Goal: Task Accomplishment & Management: Complete application form

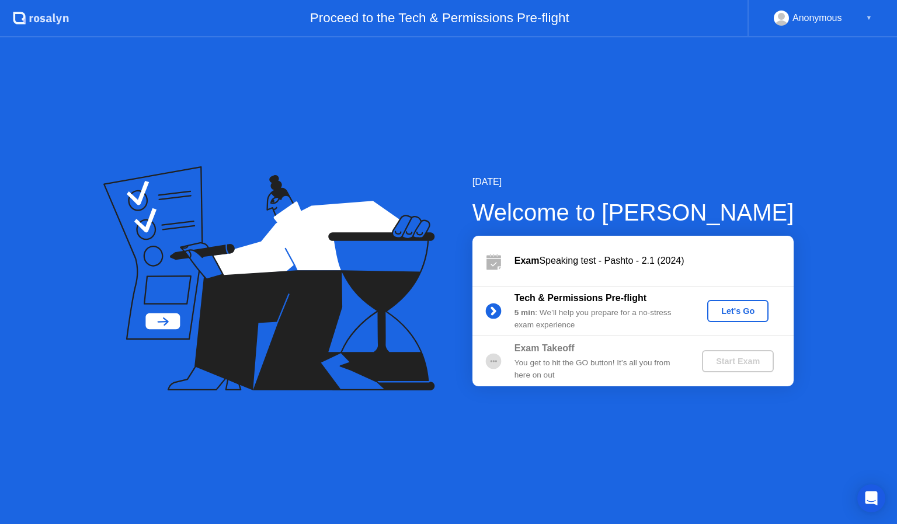
click at [735, 316] on div "Let's Go" at bounding box center [737, 310] width 52 height 9
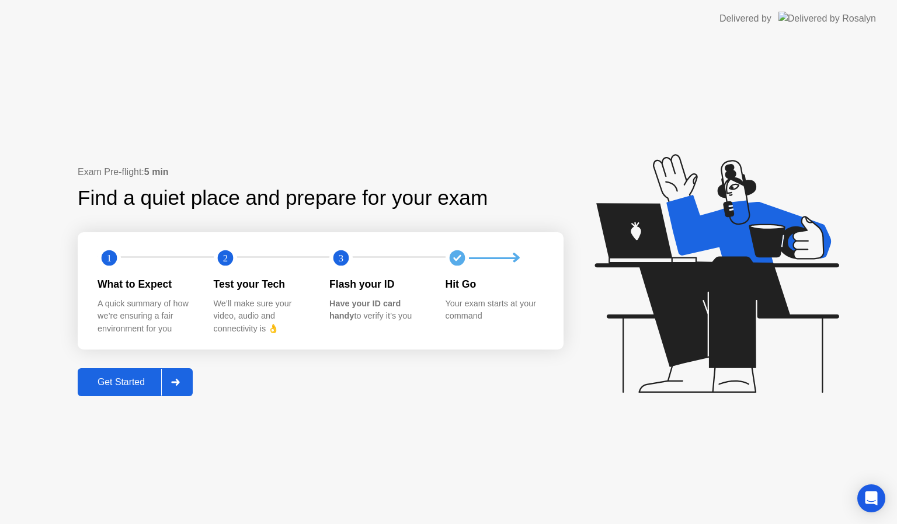
click at [103, 390] on button "Get Started" at bounding box center [135, 382] width 115 height 28
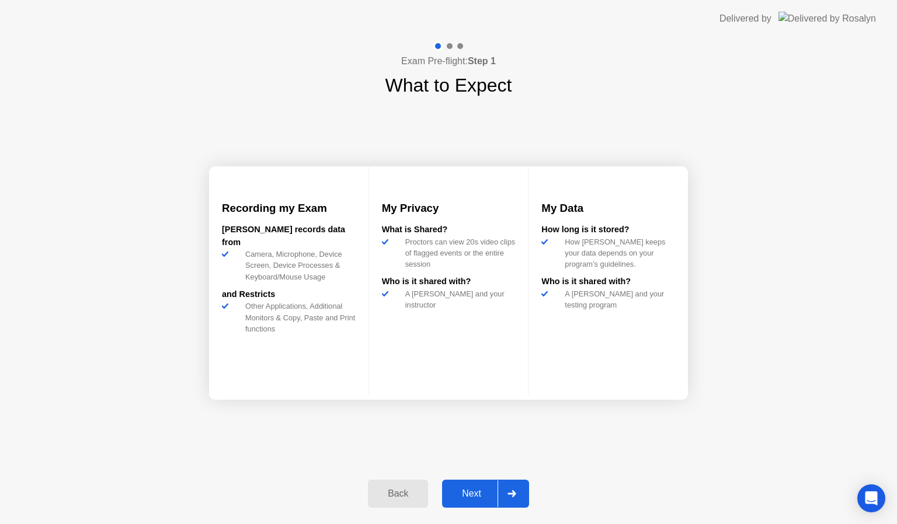
click at [477, 498] on div "Next" at bounding box center [471, 494] width 52 height 11
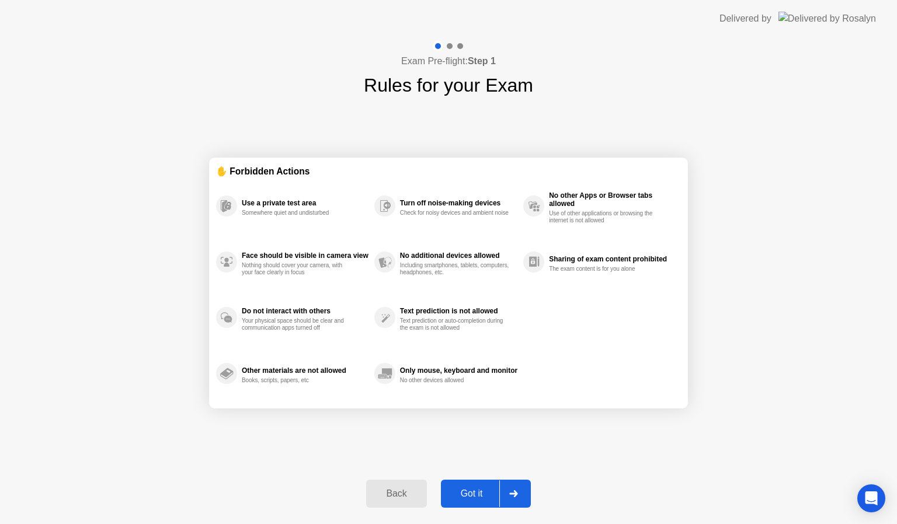
click at [477, 498] on div "Got it" at bounding box center [471, 494] width 55 height 11
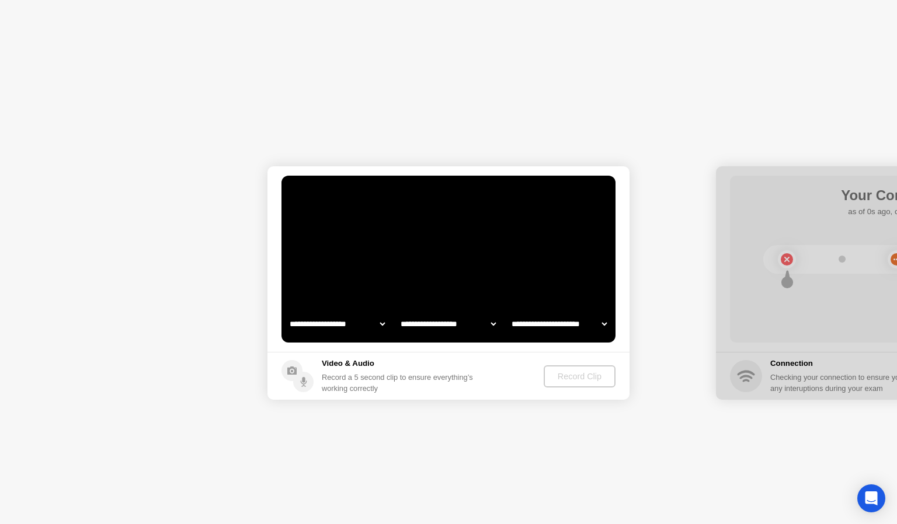
select select "**********"
select select "*******"
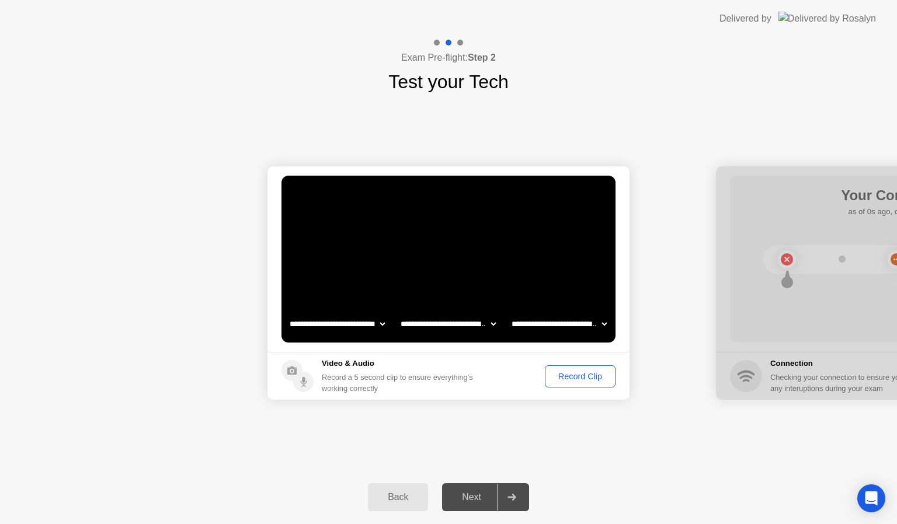
click at [478, 497] on div "Next" at bounding box center [471, 497] width 52 height 11
drag, startPoint x: 796, startPoint y: 194, endPoint x: 694, endPoint y: 171, distance: 104.8
click at [787, 257] on div at bounding box center [897, 282] width 362 height 233
click at [516, 502] on div at bounding box center [511, 497] width 28 height 27
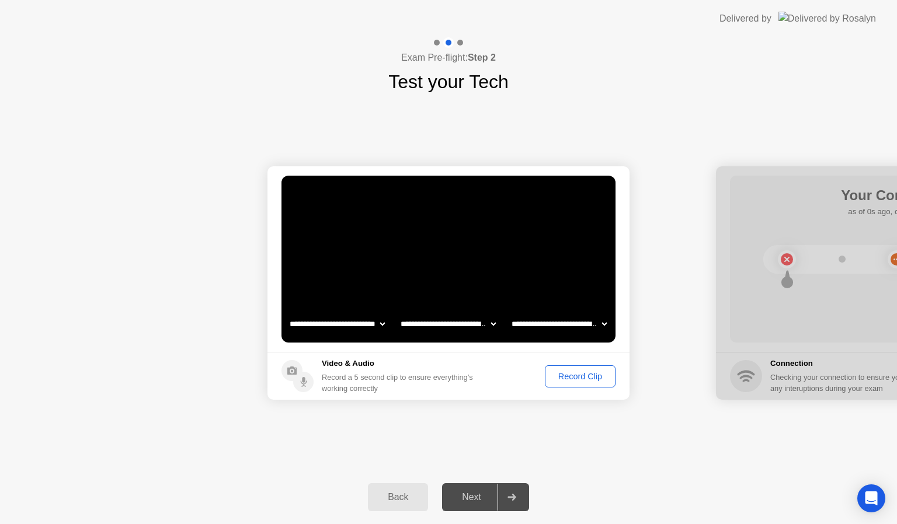
click at [516, 502] on div at bounding box center [511, 497] width 28 height 27
click at [577, 380] on div "Record Clip" at bounding box center [580, 376] width 62 height 9
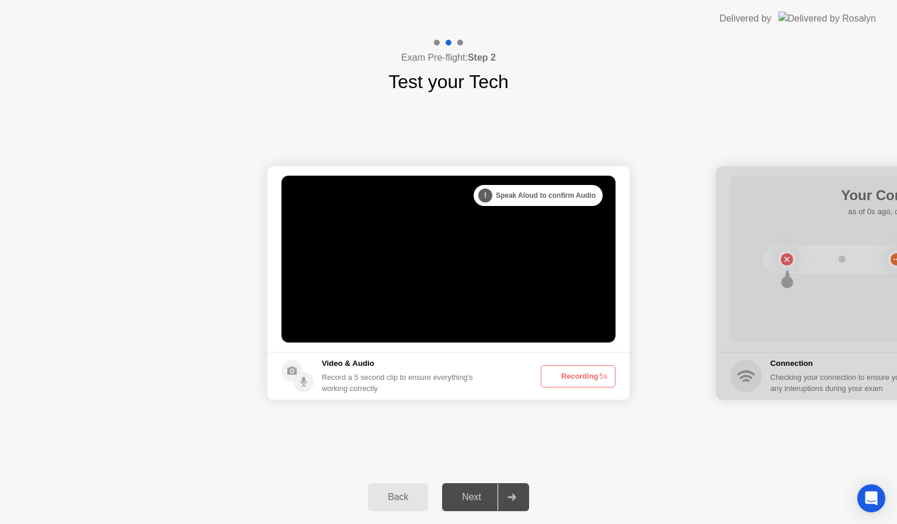
click at [577, 380] on button "Recording 5s" at bounding box center [577, 376] width 75 height 22
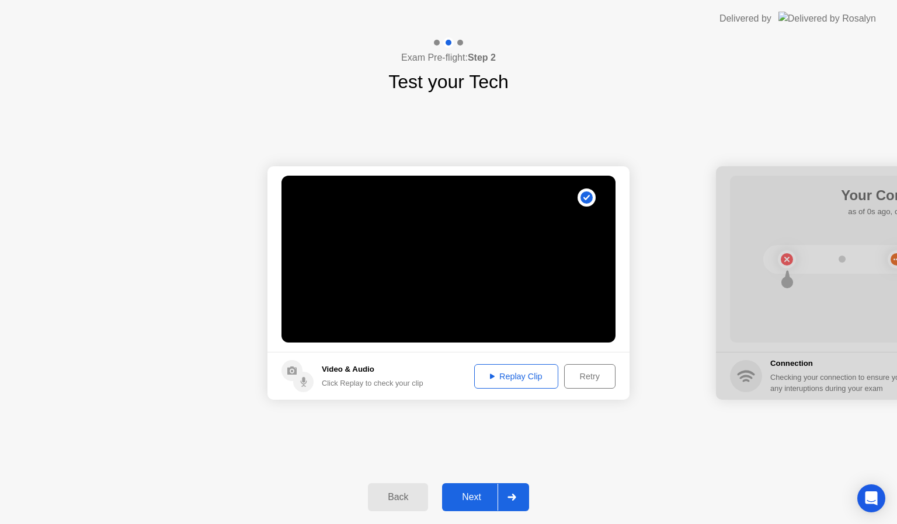
click at [483, 495] on div "Next" at bounding box center [471, 497] width 52 height 11
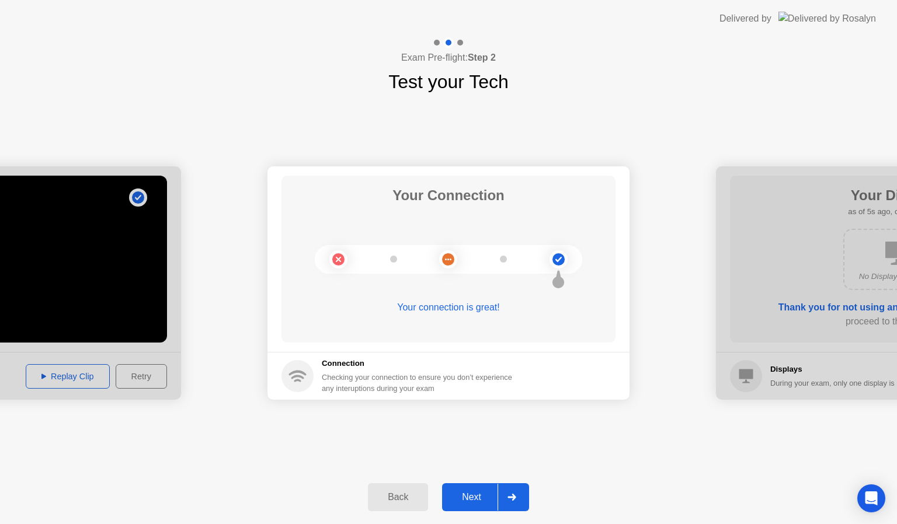
click at [468, 502] on div "Next" at bounding box center [471, 497] width 52 height 11
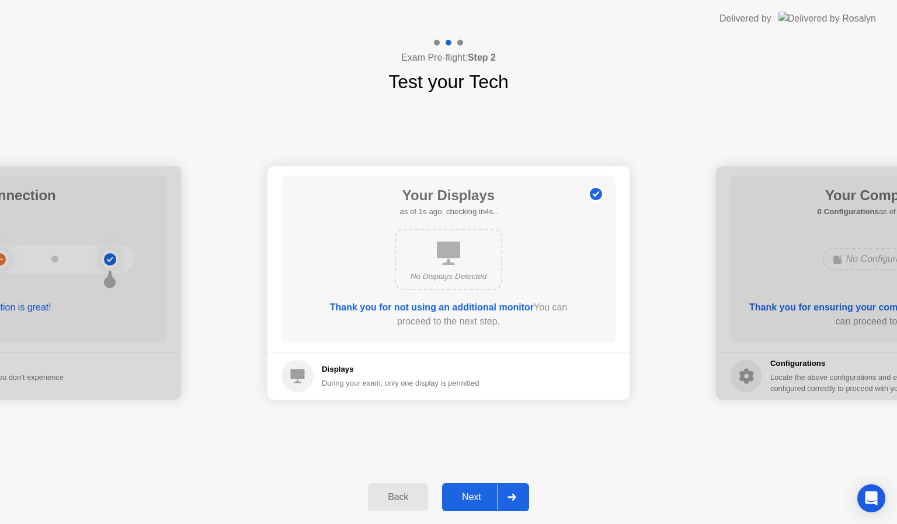
click at [468, 502] on div "Next" at bounding box center [471, 497] width 52 height 11
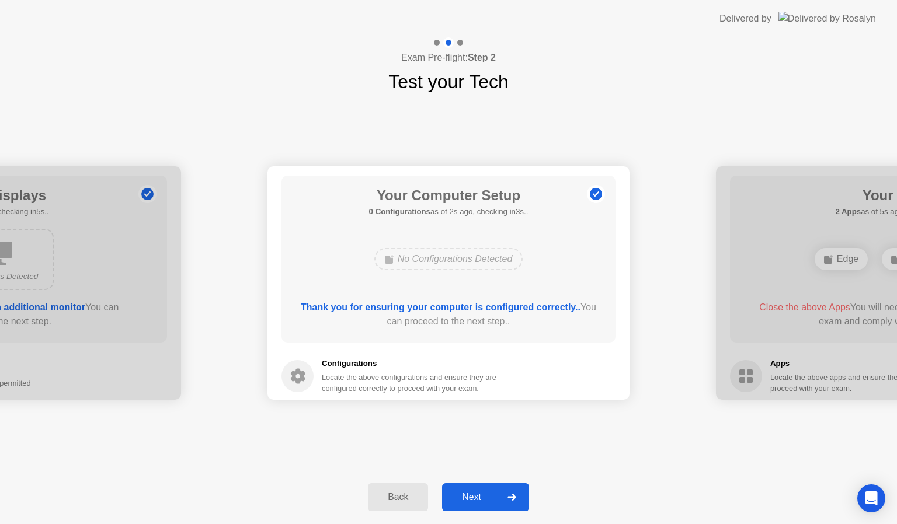
click at [468, 502] on div "Next" at bounding box center [471, 497] width 52 height 11
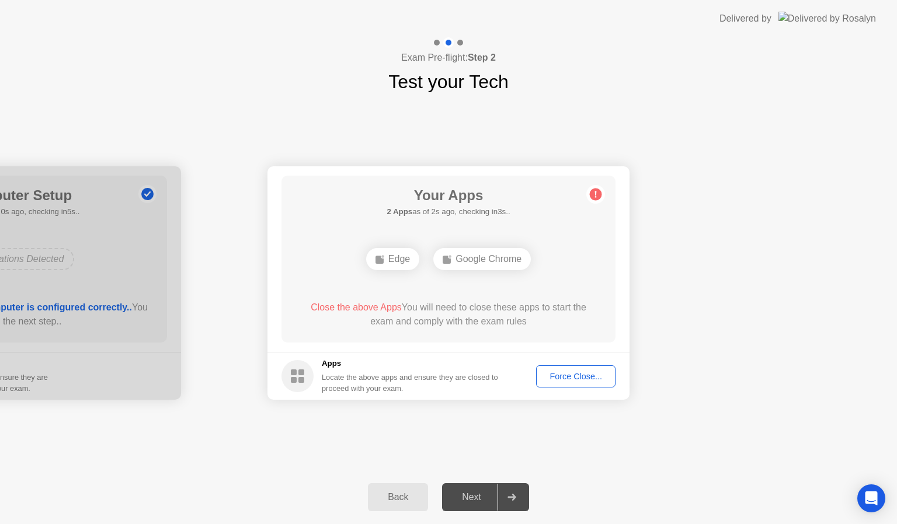
click at [558, 373] on div "Force Close..." at bounding box center [575, 376] width 71 height 9
click at [577, 372] on div "Force Close..." at bounding box center [575, 376] width 71 height 9
click at [568, 375] on div "Force Close..." at bounding box center [575, 376] width 71 height 9
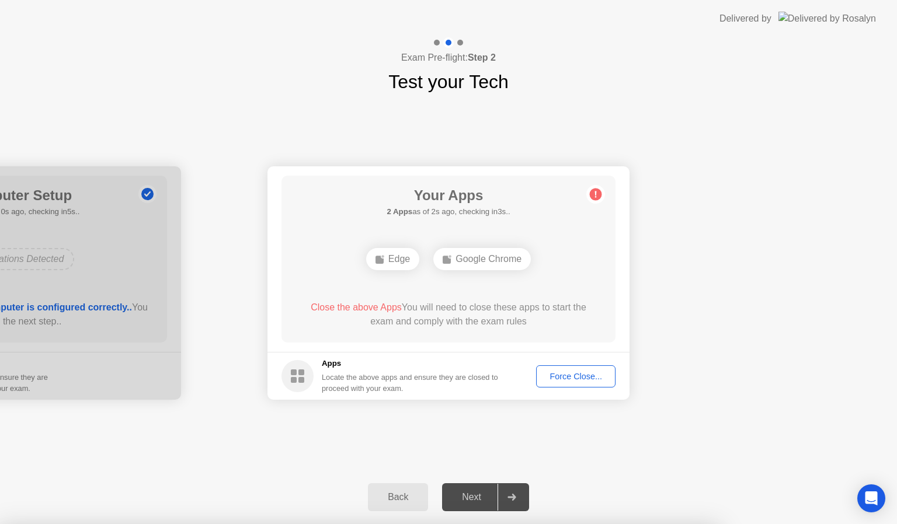
click at [565, 376] on div "Force Close..." at bounding box center [575, 376] width 71 height 9
click at [563, 375] on div "Force Close..." at bounding box center [575, 376] width 71 height 9
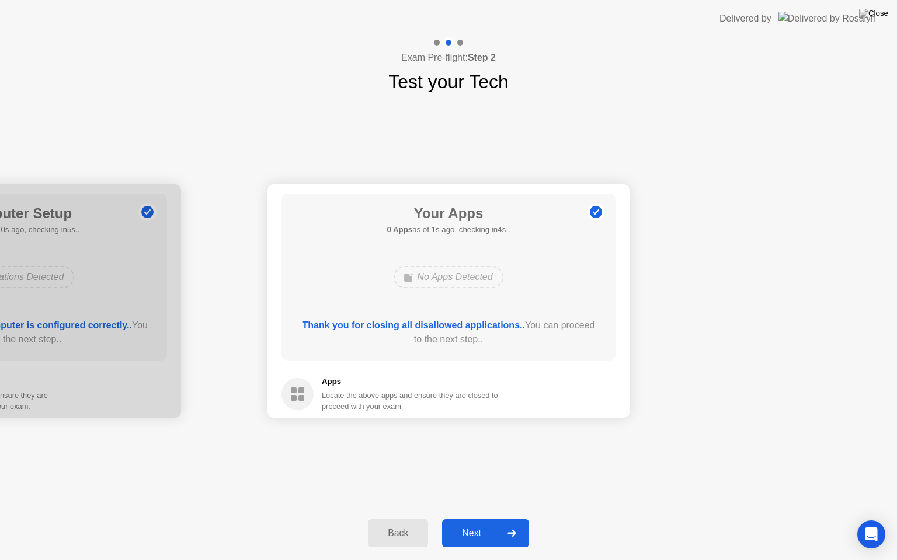
click at [471, 524] on div "Next" at bounding box center [471, 533] width 52 height 11
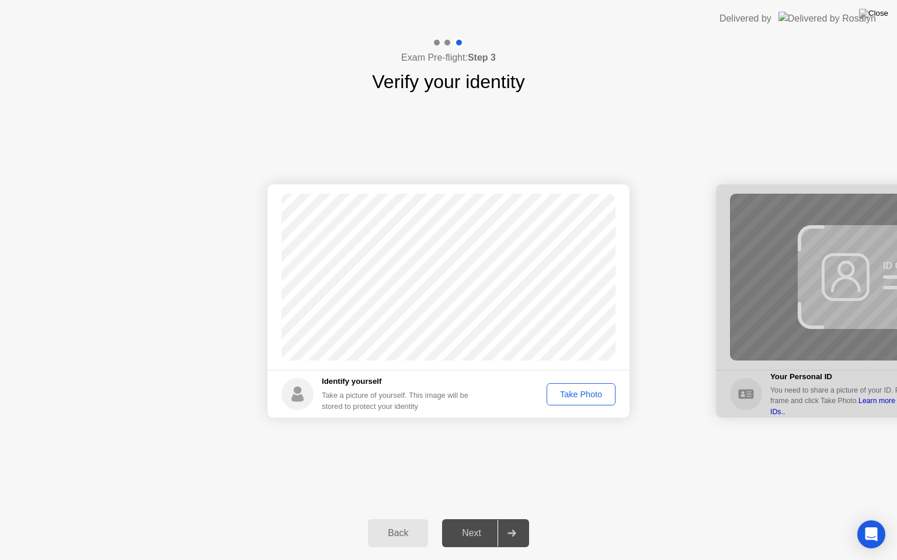
click at [583, 396] on div "Take Photo" at bounding box center [580, 394] width 61 height 9
click at [472, 524] on div "Next" at bounding box center [471, 533] width 52 height 11
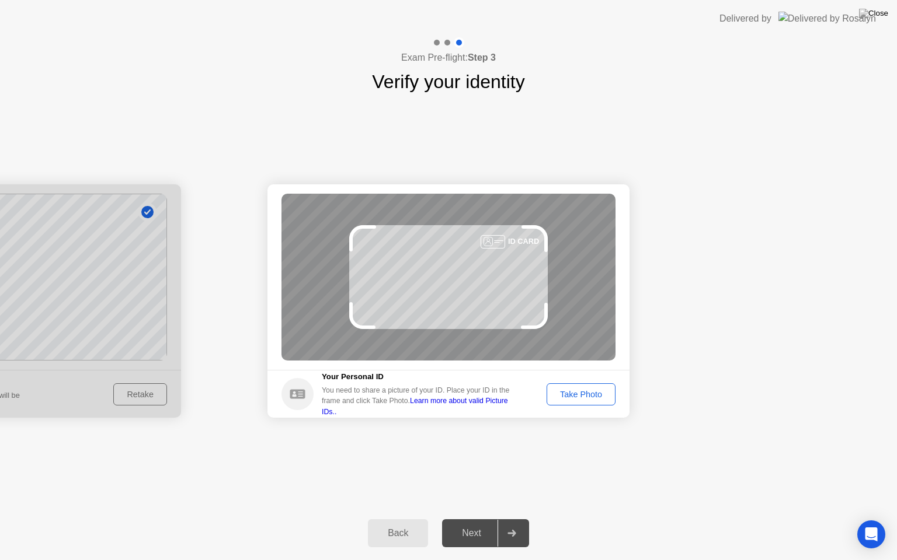
click at [583, 392] on div "Take Photo" at bounding box center [580, 394] width 61 height 9
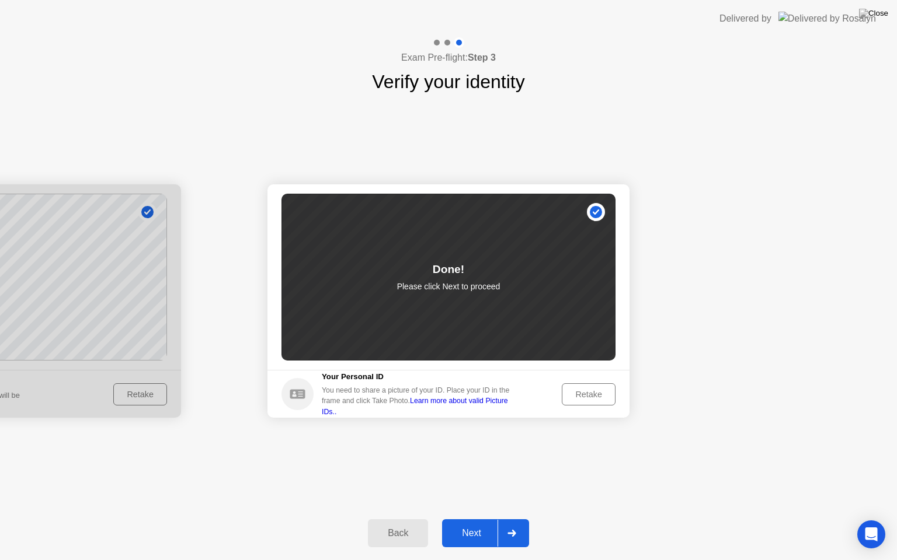
click at [471, 524] on button "Next" at bounding box center [485, 533] width 87 height 28
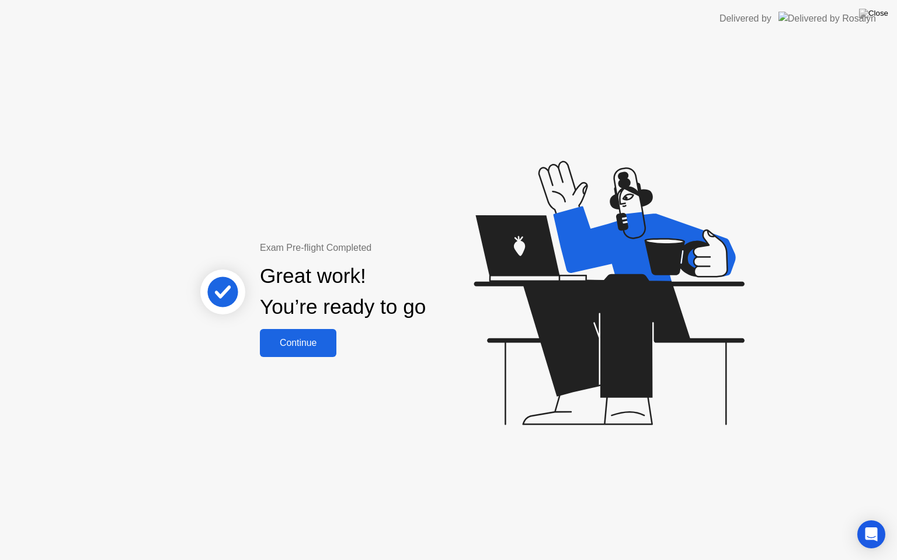
click at [304, 334] on button "Continue" at bounding box center [298, 343] width 76 height 28
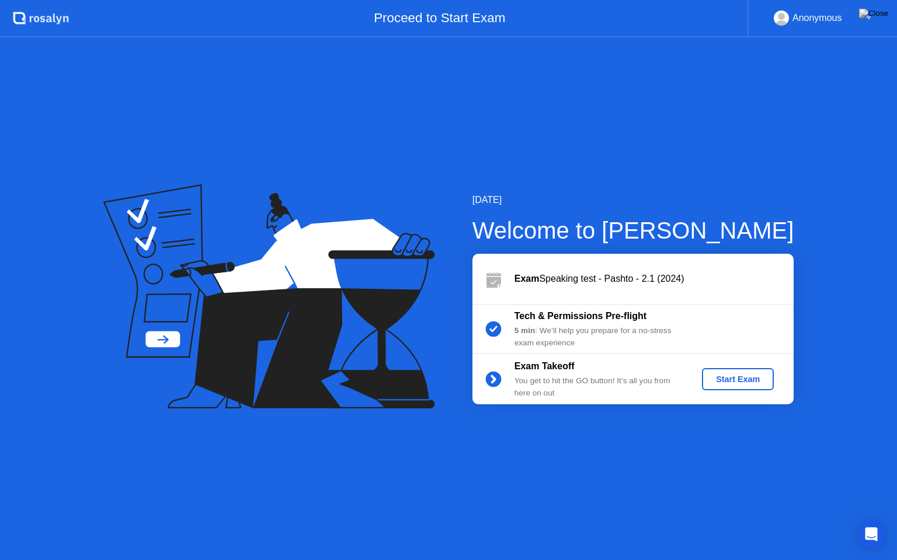
click at [754, 378] on div "Start Exam" at bounding box center [737, 379] width 62 height 9
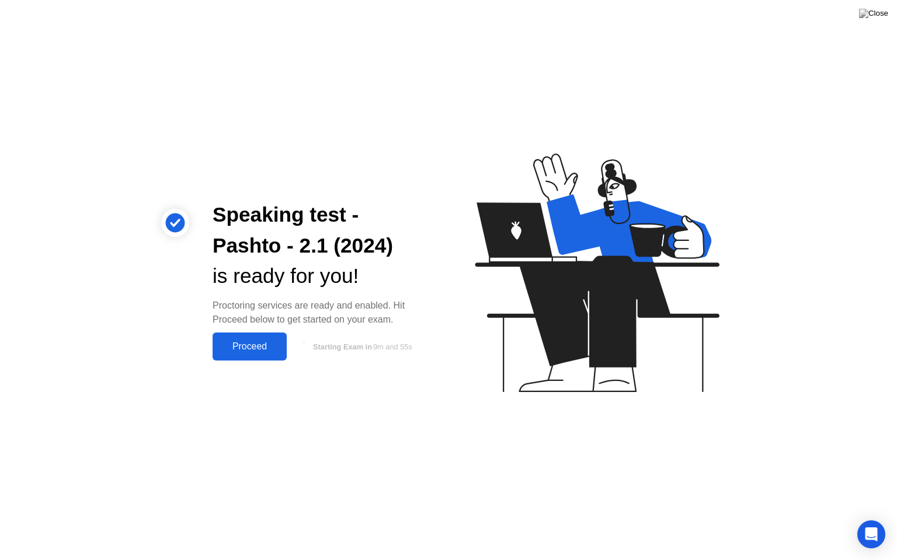
click at [257, 352] on div "Proceed" at bounding box center [249, 346] width 67 height 11
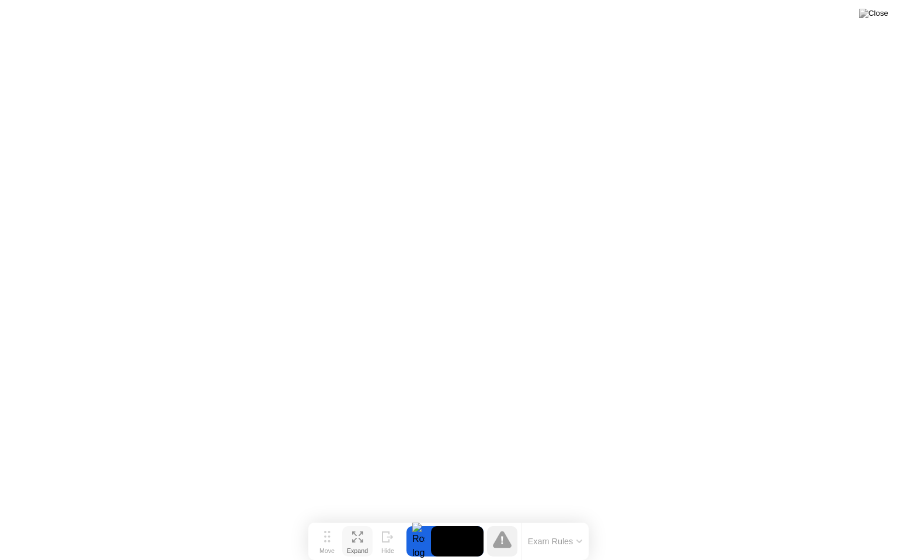
click at [355, 524] on icon at bounding box center [354, 534] width 5 height 5
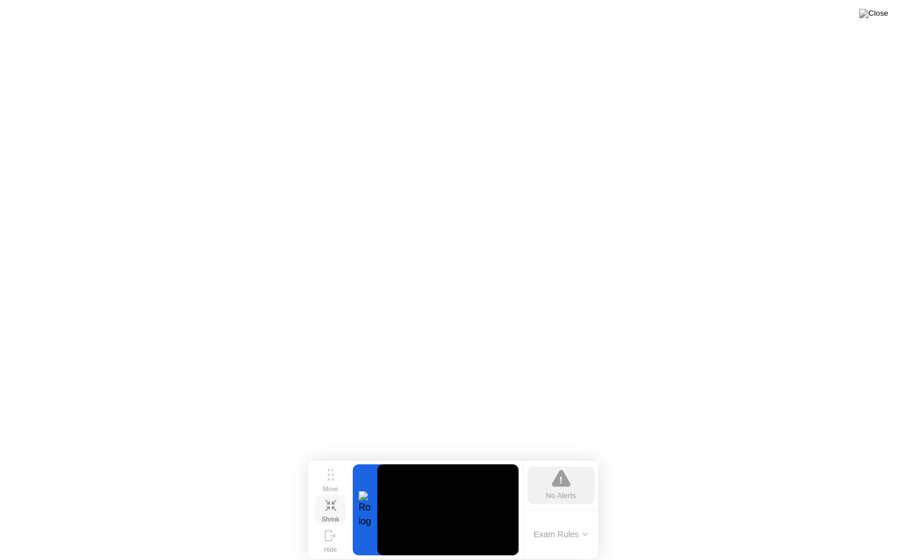
click at [331, 507] on icon at bounding box center [330, 505] width 11 height 11
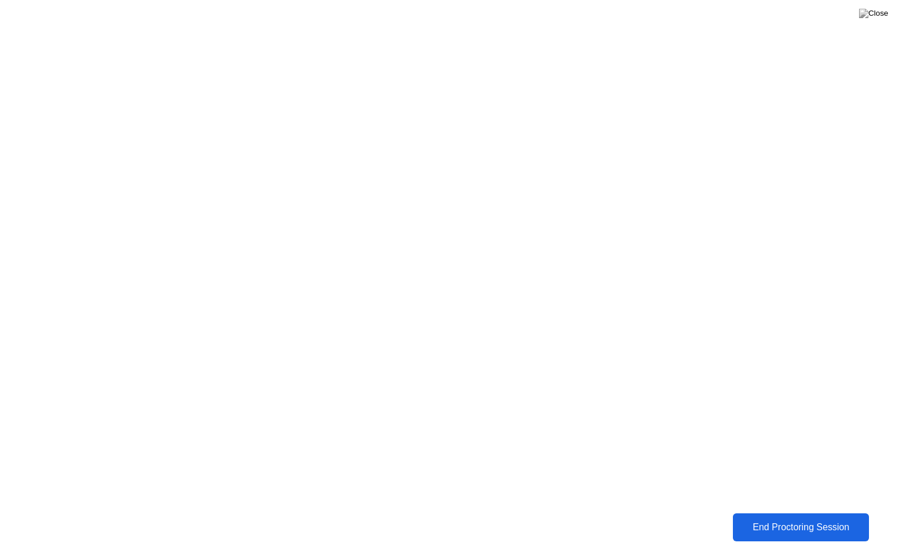
click at [798, 524] on div "End Proctoring Session" at bounding box center [800, 527] width 129 height 11
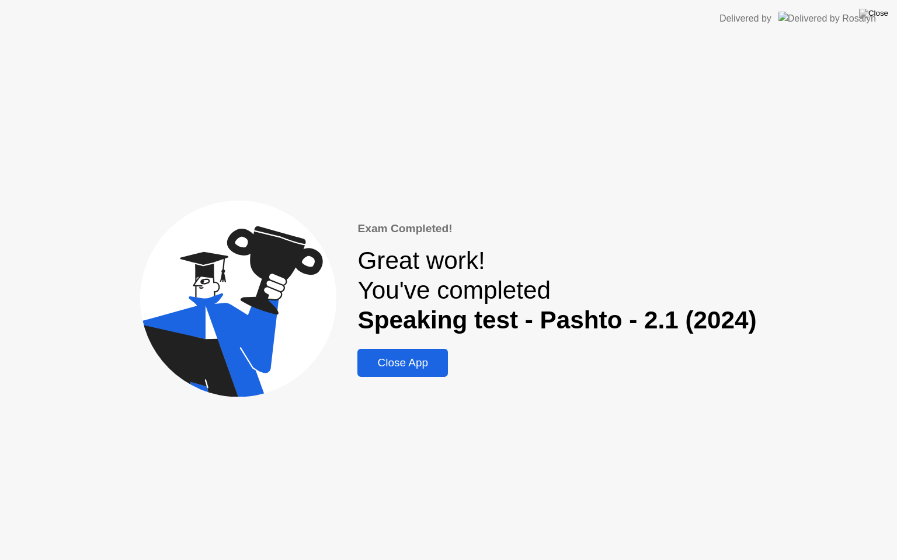
click at [425, 369] on div "Close App" at bounding box center [402, 363] width 83 height 13
